Goal: Communication & Community: Answer question/provide support

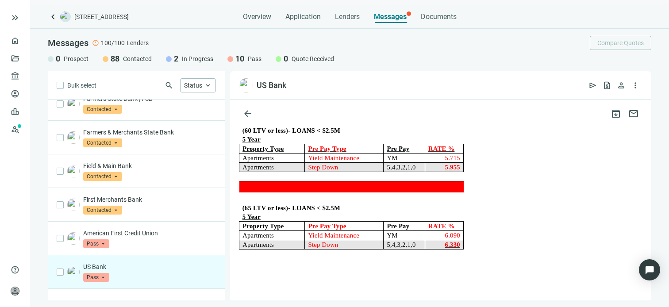
scroll to position [2878, 0]
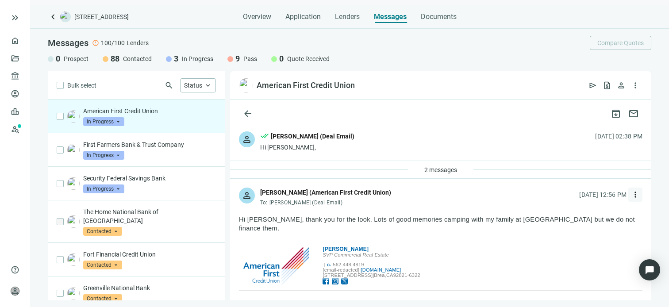
click at [631, 195] on span "more_vert" at bounding box center [635, 194] width 9 height 9
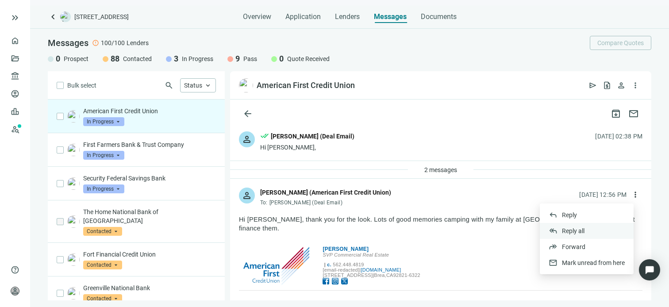
click at [570, 230] on span "Reply all" at bounding box center [573, 230] width 23 height 7
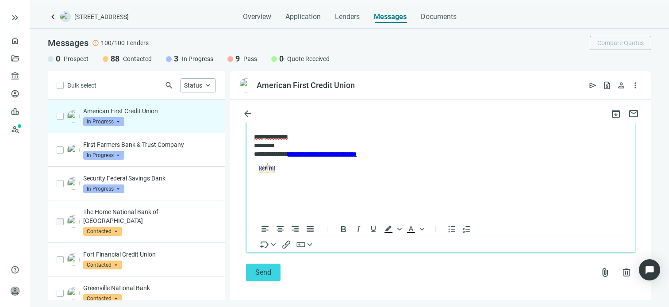
scroll to position [992, 0]
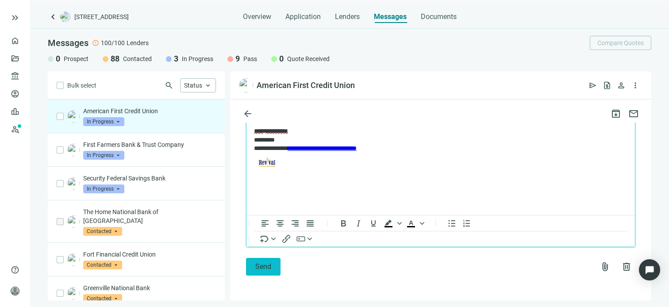
click at [265, 266] on span "Send" at bounding box center [263, 266] width 16 height 8
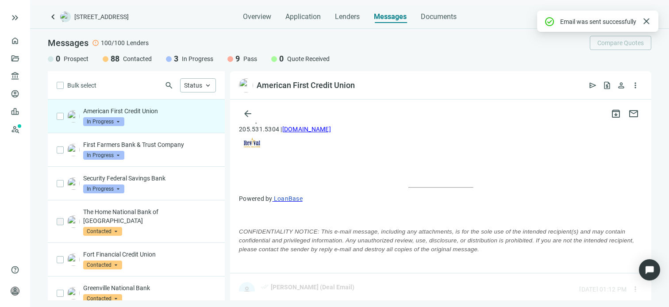
scroll to position [963, 0]
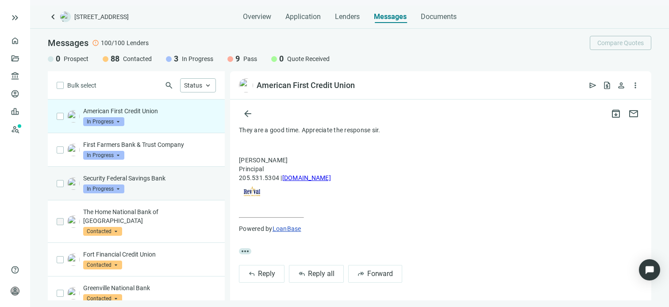
click at [109, 184] on span "In Progress" at bounding box center [103, 188] width 41 height 9
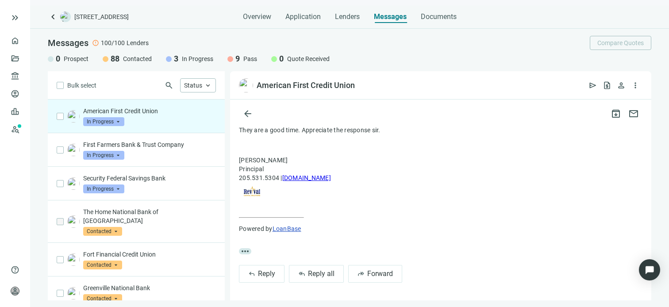
click at [166, 119] on div "American First Credit Union In Progress arrow_drop_down" at bounding box center [149, 116] width 133 height 19
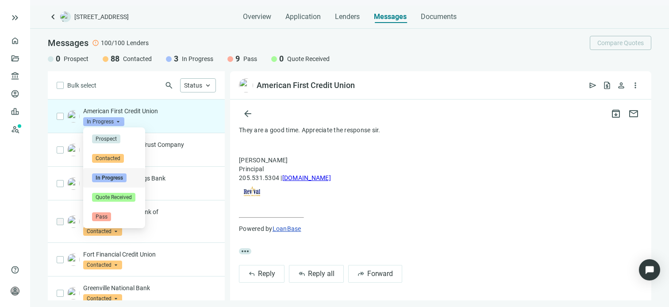
click at [121, 121] on span "In Progress" at bounding box center [103, 121] width 41 height 9
click at [100, 215] on span "Pass" at bounding box center [101, 216] width 19 height 9
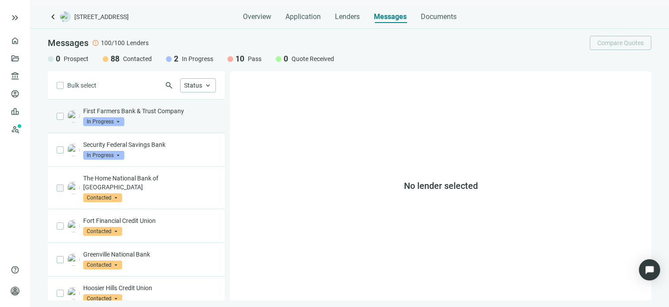
click at [137, 117] on div "First Farmers Bank & Trust Company In Progress arrow_drop_down" at bounding box center [149, 116] width 133 height 19
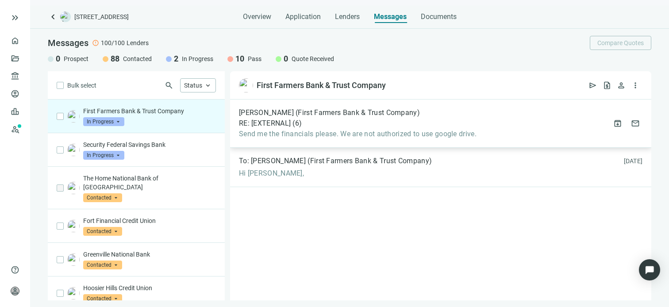
click at [345, 133] on span "Send me the financials please. We are not authorized to use google drive." at bounding box center [357, 134] width 237 height 9
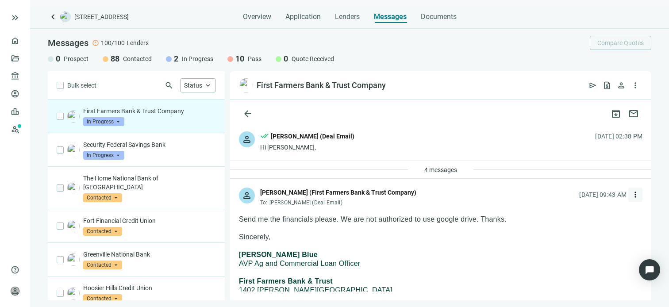
click at [631, 196] on span "more_vert" at bounding box center [635, 194] width 9 height 9
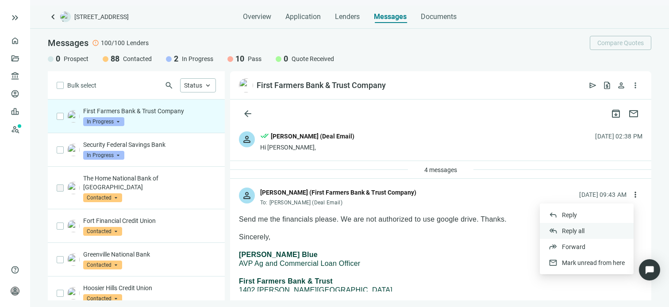
click at [566, 230] on span "Reply all" at bounding box center [573, 230] width 23 height 7
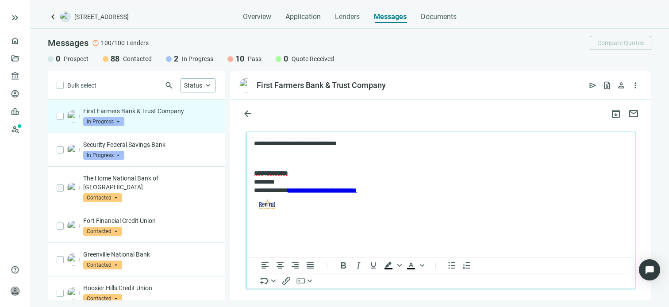
scroll to position [1829, 0]
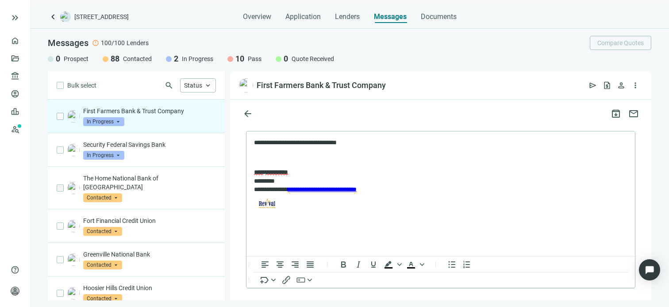
click at [257, 303] on span "Send" at bounding box center [263, 307] width 16 height 8
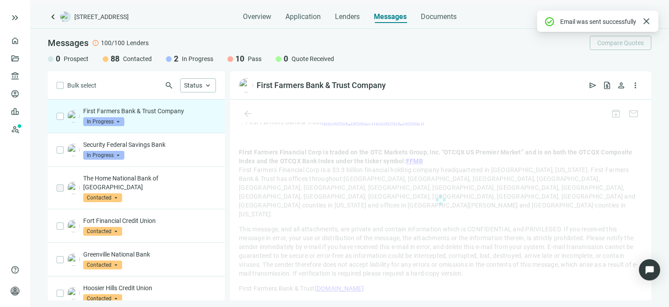
scroll to position [1800, 0]
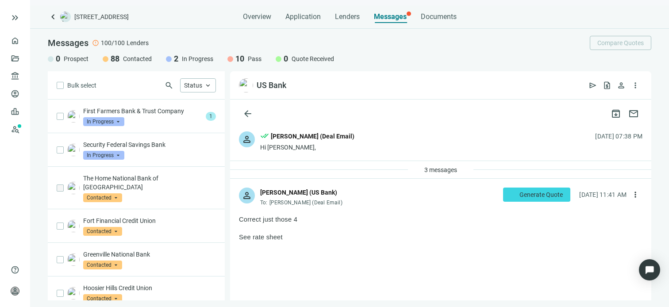
scroll to position [2102, 0]
